Goal: Communication & Community: Participate in discussion

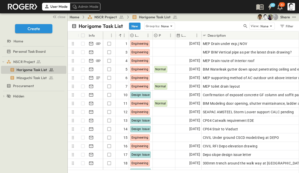
click at [63, 17] on span "close" at bounding box center [62, 16] width 8 height 5
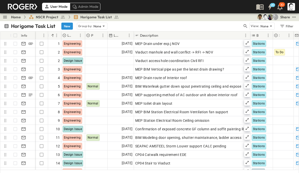
click at [247, 26] on icon "button" at bounding box center [245, 26] width 5 height 5
click at [218, 26] on input "text" at bounding box center [219, 25] width 35 height 7
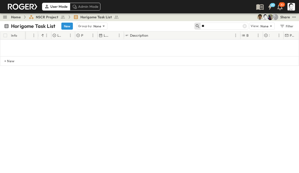
type input "*"
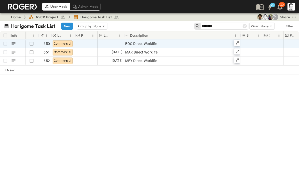
type input "********"
click at [239, 41] on icon at bounding box center [237, 43] width 4 height 4
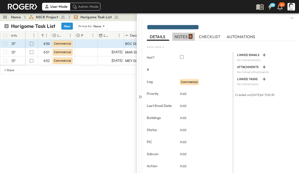
click at [186, 36] on span "NOTES 6" at bounding box center [184, 36] width 18 height 5
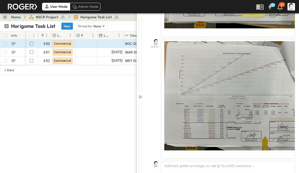
scroll to position [1073, 0]
click at [216, 166] on div "Add text, paste an image, or use '@' to notify someone..." at bounding box center [228, 167] width 134 height 13
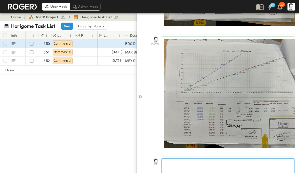
click at [216, 165] on p at bounding box center [228, 162] width 128 height 5
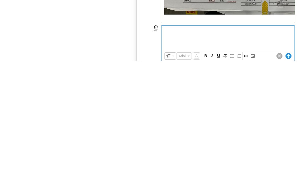
scroll to position [1097, 0]
click at [254, 165] on icon "Insert Image" at bounding box center [252, 167] width 5 height 5
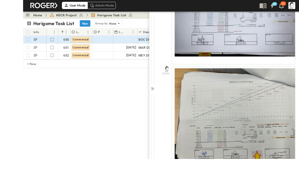
scroll to position [1, 0]
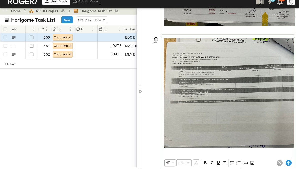
click at [287, 165] on icon at bounding box center [289, 168] width 6 height 6
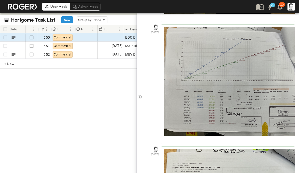
scroll to position [1073, 0]
